Goal: Information Seeking & Learning: Understand process/instructions

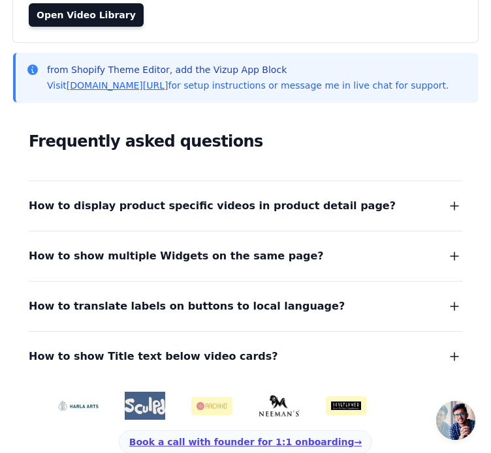
scroll to position [153, 0]
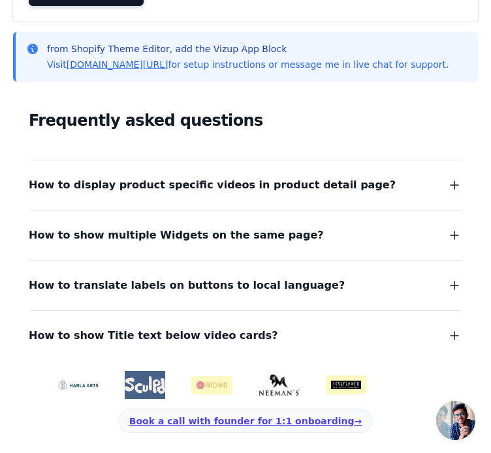
click at [115, 192] on span "How to display product specific videos in product detail page?" at bounding box center [212, 185] width 367 height 18
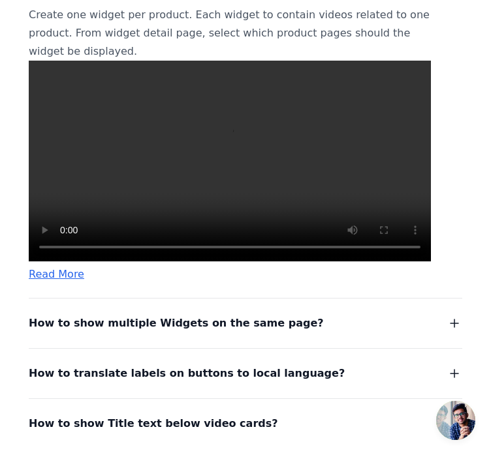
scroll to position [442, 0]
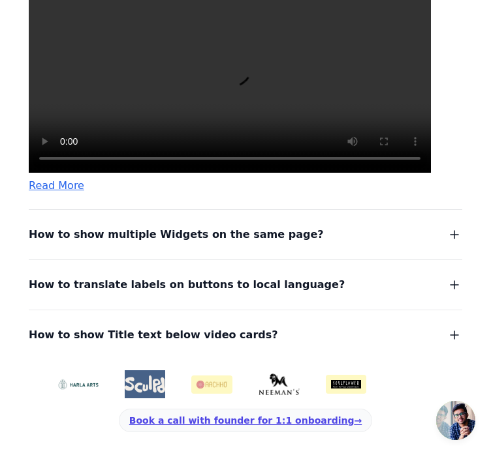
click at [104, 241] on span "How to show multiple Widgets on the same page?" at bounding box center [176, 235] width 295 height 18
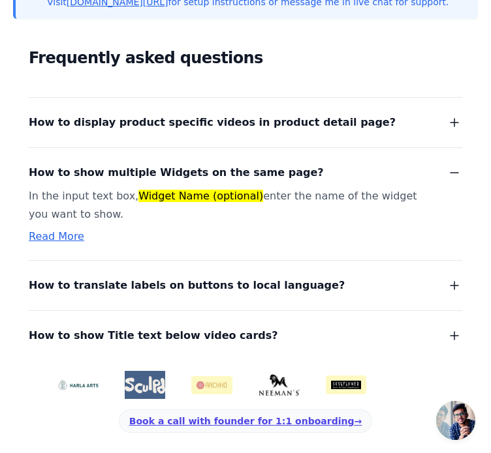
click at [59, 294] on dl "How to display product specific videos in product detail page? Create one widge…" at bounding box center [245, 221] width 433 height 248
click at [51, 339] on span "How to show Title text below video cards?" at bounding box center [153, 336] width 249 height 18
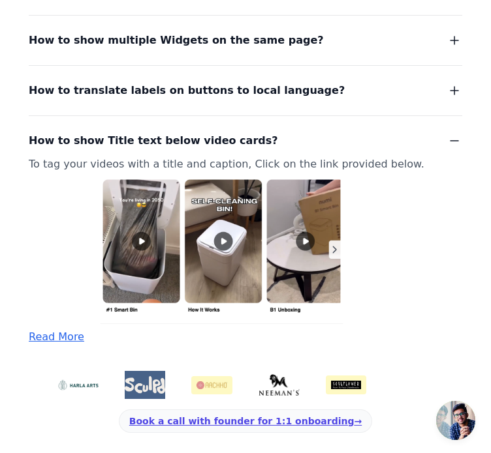
scroll to position [348, 0]
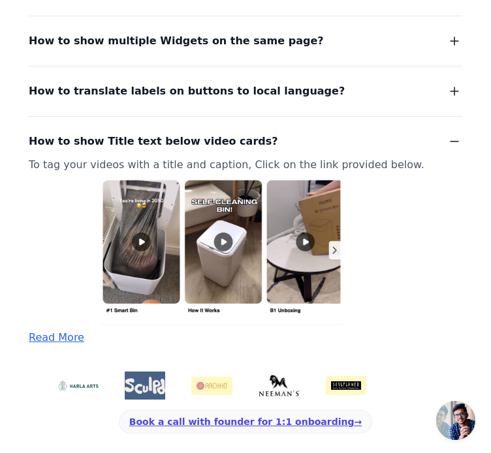
click at [136, 391] on img at bounding box center [145, 386] width 41 height 18
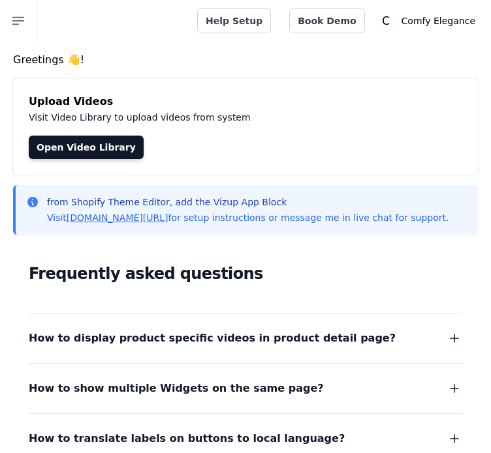
scroll to position [153, 0]
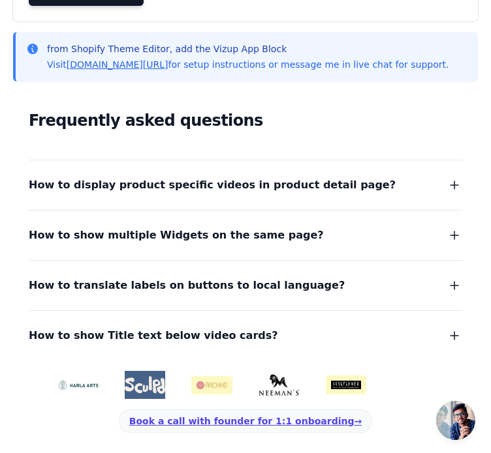
click at [213, 385] on img at bounding box center [211, 385] width 41 height 18
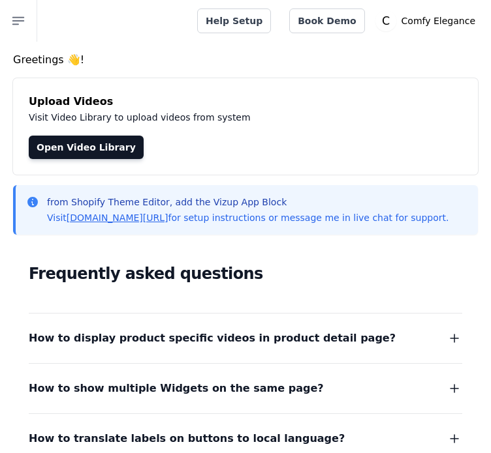
scroll to position [153, 0]
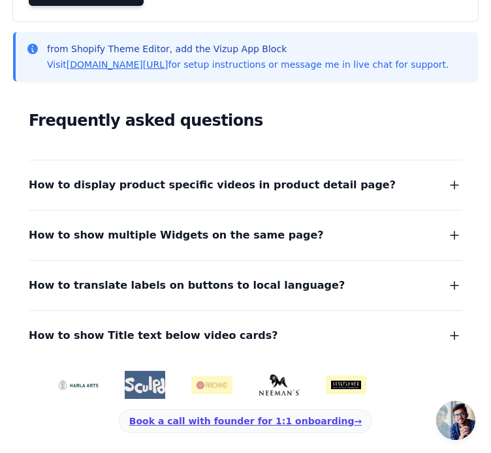
click at [279, 380] on img at bounding box center [278, 385] width 41 height 22
click at [348, 387] on img at bounding box center [346, 385] width 41 height 19
click at [78, 386] on img at bounding box center [77, 385] width 41 height 11
